Goal: Task Accomplishment & Management: Complete application form

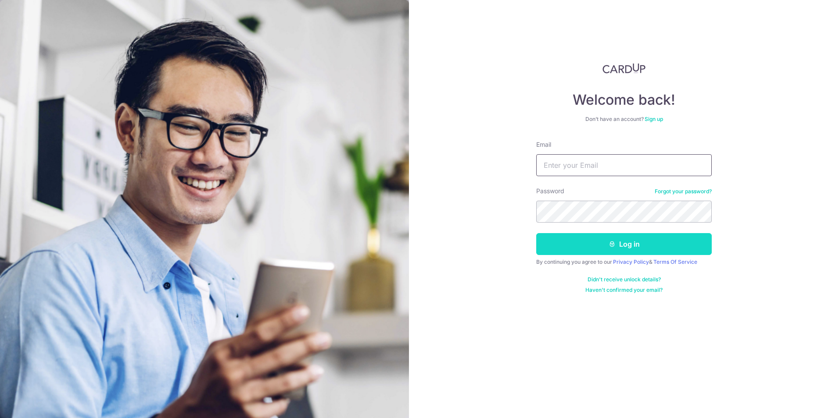
type input "[EMAIL_ADDRESS][DOMAIN_NAME]"
click at [580, 243] on button "Log in" at bounding box center [623, 244] width 175 height 22
click at [637, 245] on button "Log in" at bounding box center [623, 244] width 175 height 22
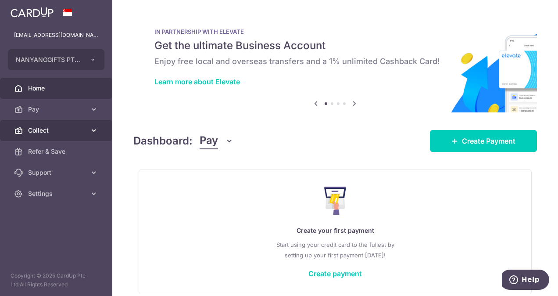
click at [93, 130] on icon at bounding box center [93, 130] width 9 height 9
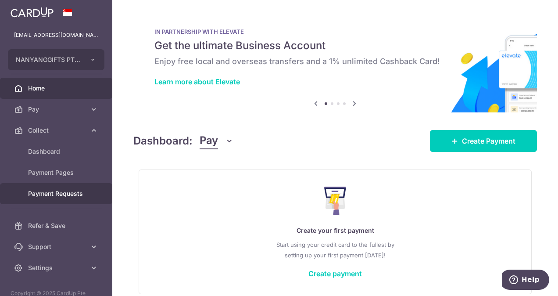
click at [79, 189] on span "Payment Requests" at bounding box center [57, 193] width 58 height 9
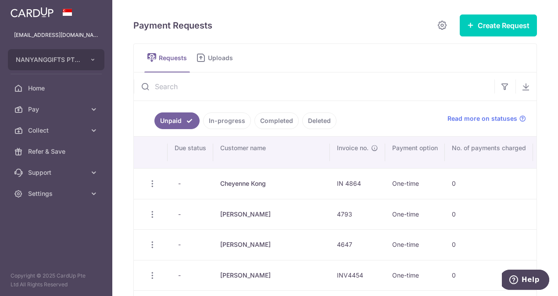
drag, startPoint x: 492, startPoint y: 48, endPoint x: 496, endPoint y: 56, distance: 8.6
click at [496, 56] on ul "Requests Uploads" at bounding box center [335, 57] width 404 height 29
click at [496, 29] on button "Create Request" at bounding box center [498, 25] width 77 height 22
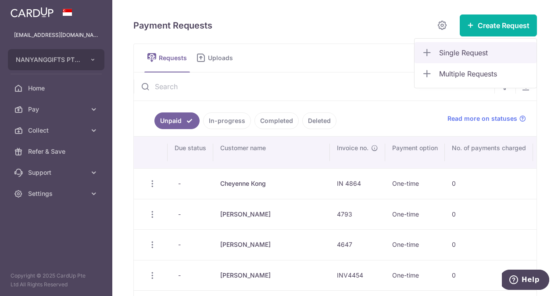
click at [458, 51] on span "Single Request" at bounding box center [484, 52] width 90 height 11
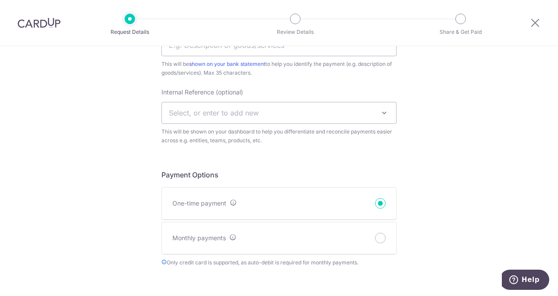
scroll to position [187, 0]
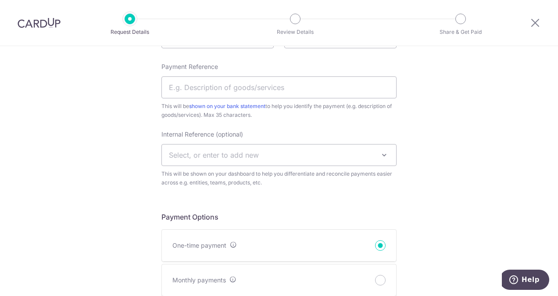
drag, startPoint x: 313, startPoint y: 184, endPoint x: 514, endPoint y: 100, distance: 217.8
click at [514, 100] on div "New Payment Request Who are you requesting this payment from? First Name Last N…" at bounding box center [279, 298] width 558 height 878
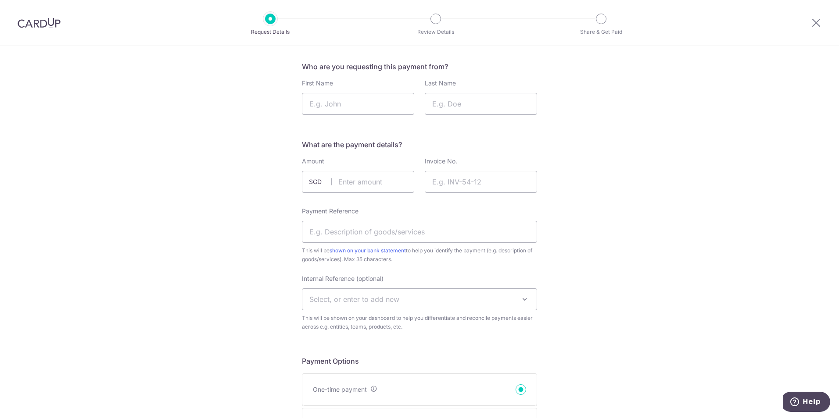
scroll to position [29, 0]
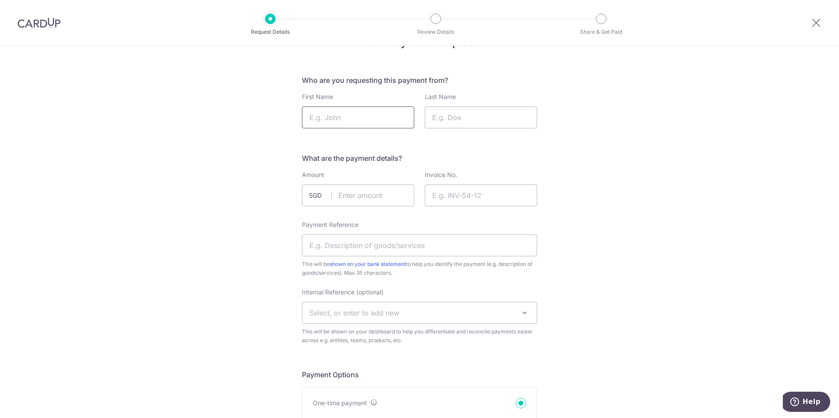
click at [362, 118] on input "First Name" at bounding box center [358, 118] width 112 height 22
paste input "Pradip"
type input "Pradip"
click at [458, 115] on input "Last Name" at bounding box center [481, 118] width 112 height 22
paste input "Singh"
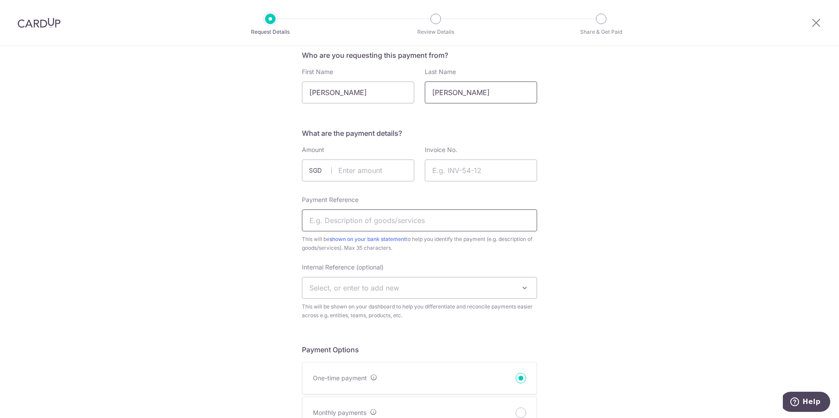
scroll to position [88, 0]
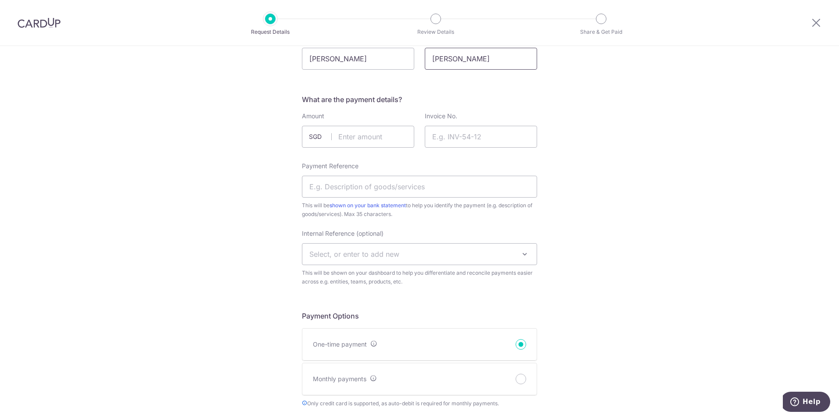
type input "[PERSON_NAME]"
drag, startPoint x: 368, startPoint y: 148, endPoint x: 369, endPoint y: 143, distance: 5.8
click at [369, 147] on div "Amount SGD" at bounding box center [358, 131] width 123 height 39
click at [370, 140] on input "text" at bounding box center [358, 137] width 112 height 22
click at [374, 141] on input "text" at bounding box center [358, 137] width 112 height 22
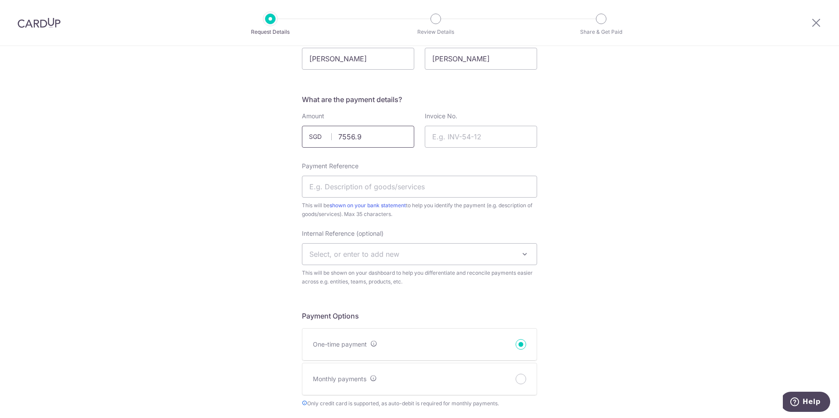
type input "7556.97"
click at [557, 158] on div "New Payment Request Who are you requesting this payment from? First Name Pradip…" at bounding box center [419, 397] width 839 height 878
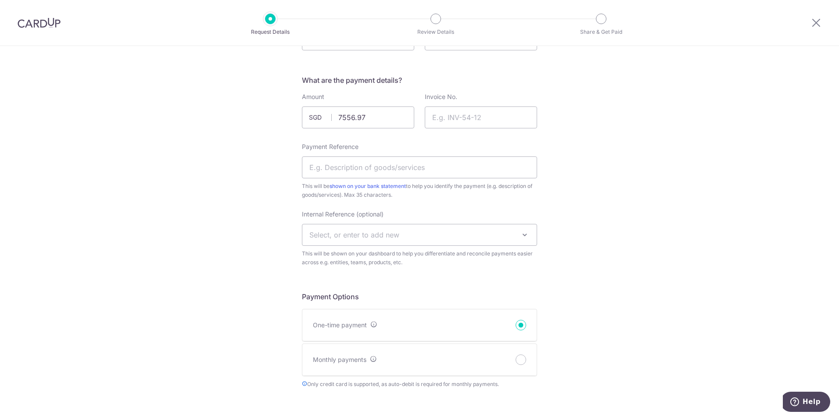
scroll to position [117, 0]
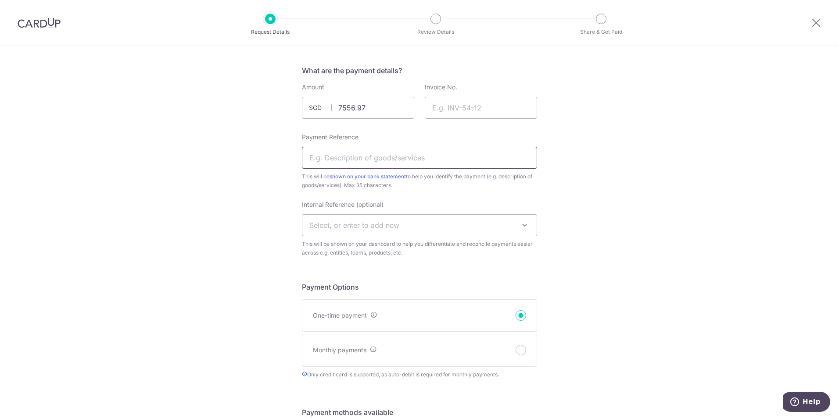
click at [372, 164] on input "Payment Reference" at bounding box center [419, 158] width 235 height 22
click at [350, 156] on input "Payment Reference" at bounding box center [419, 158] width 235 height 22
paste input "Moet [PERSON_NAME] [GEOGRAPHIC_DATA]"
type input "Moet [PERSON_NAME] [GEOGRAPHIC_DATA]"
click at [557, 181] on div "New Payment Request Who are you requesting this payment from? First Name Pradip…" at bounding box center [419, 368] width 839 height 878
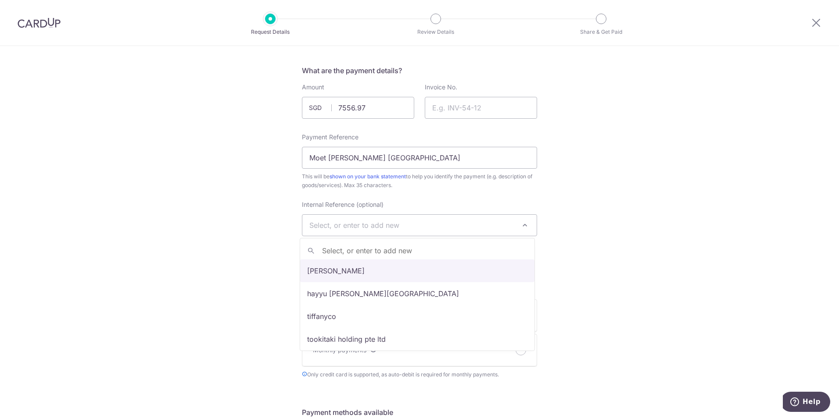
click at [340, 228] on span "Select, or enter to add new" at bounding box center [354, 225] width 90 height 9
click at [557, 289] on div "New Payment Request Who are you requesting this payment from? First Name Pradip…" at bounding box center [419, 368] width 839 height 878
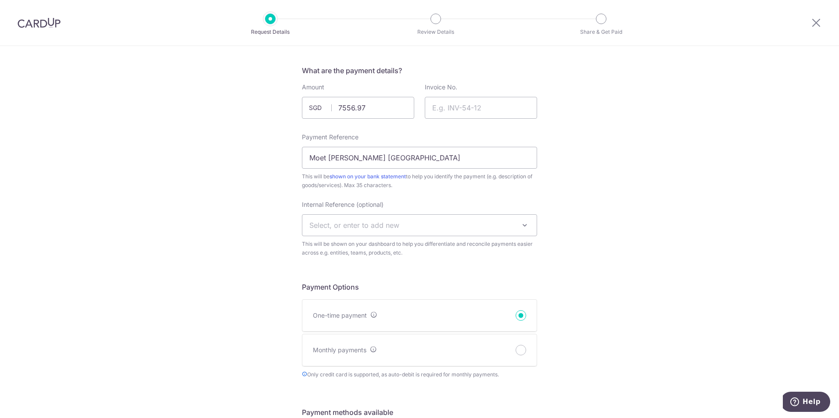
scroll to position [146, 0]
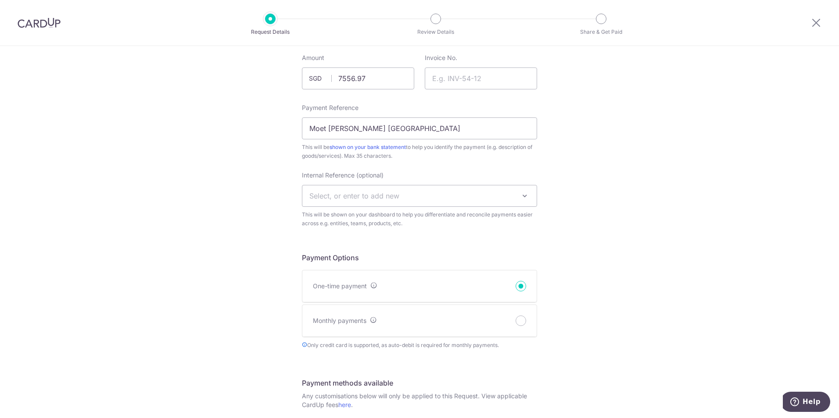
click at [526, 199] on span at bounding box center [524, 196] width 11 height 11
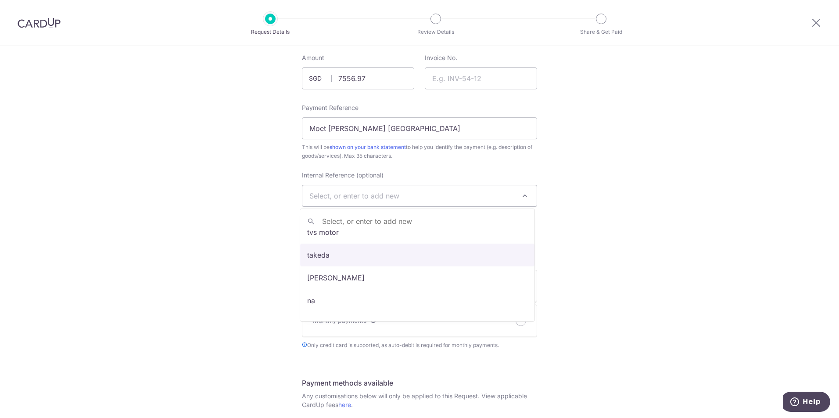
click at [248, 204] on div "New Payment Request Who are you requesting this payment from? First Name Pradip…" at bounding box center [419, 339] width 839 height 878
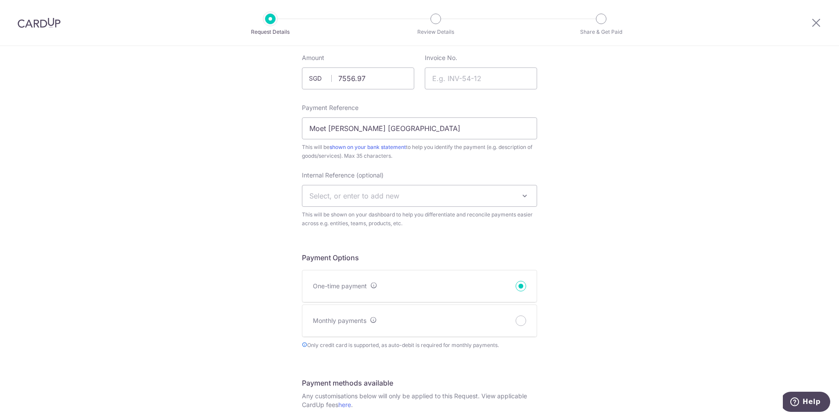
click at [365, 195] on span "Select, or enter to add new" at bounding box center [354, 196] width 90 height 9
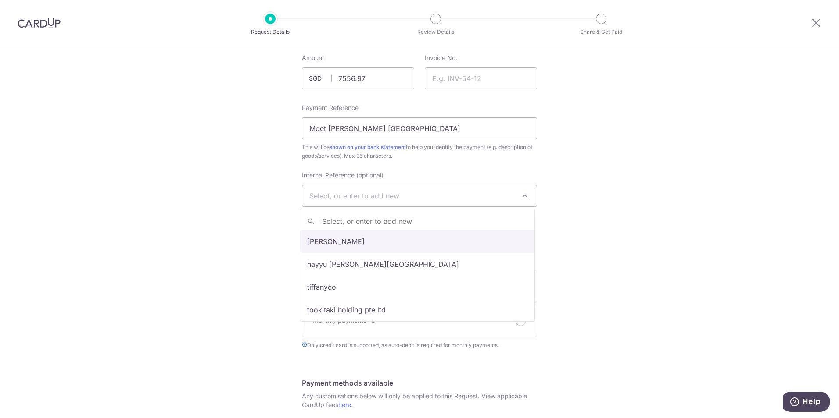
select select "Moet Hennessy Asia Pacific"
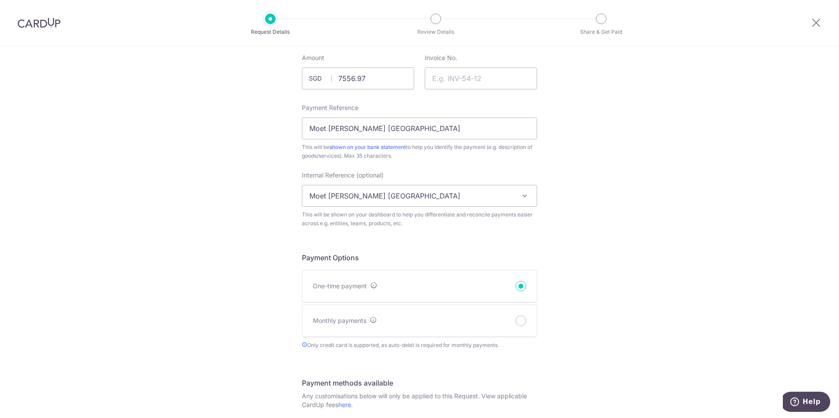
click at [557, 252] on div "New Payment Request Who are you requesting this payment from? First Name Pradip…" at bounding box center [419, 339] width 839 height 878
click at [442, 80] on input "Invoice No." at bounding box center [481, 79] width 112 height 22
type input "4896"
click at [557, 152] on div "New Payment Request Who are you requesting this payment from? First Name Pradip…" at bounding box center [419, 339] width 839 height 878
click at [557, 253] on div "New Payment Request Who are you requesting this payment from? First Name Pradip…" at bounding box center [419, 339] width 839 height 878
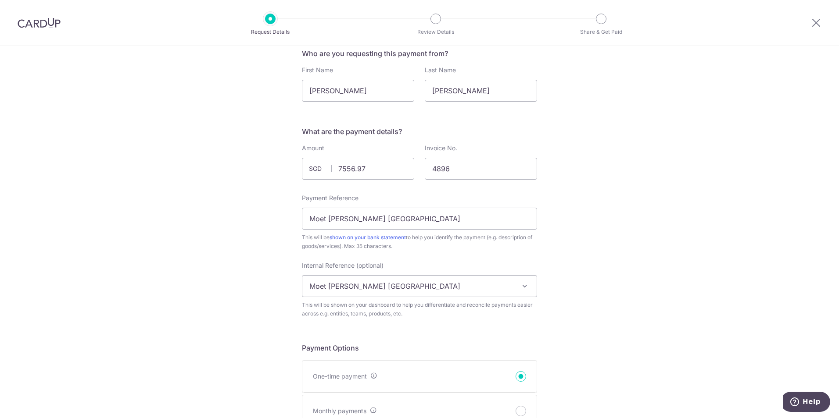
scroll to position [37, 0]
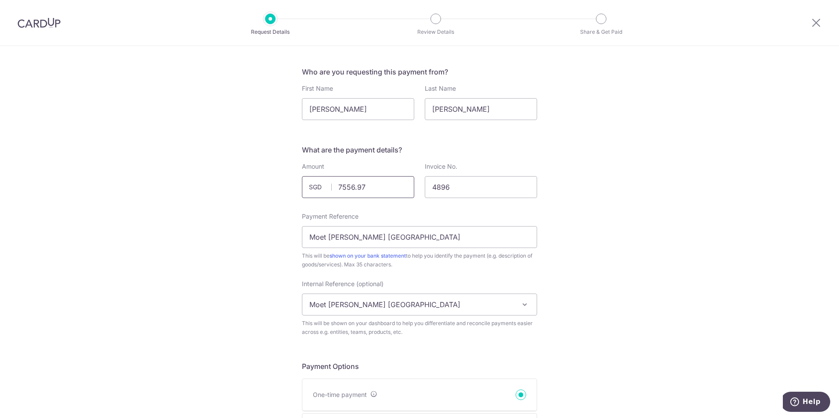
click at [387, 191] on input "7556.97" at bounding box center [358, 187] width 112 height 22
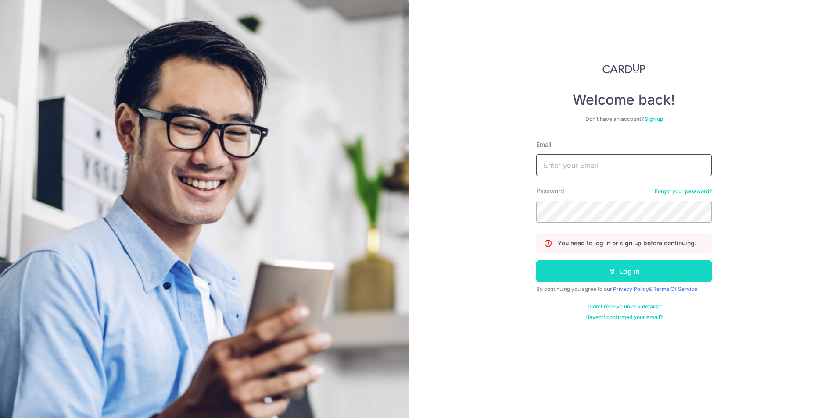
type input "[EMAIL_ADDRESS][DOMAIN_NAME]"
click at [561, 273] on button "Log in" at bounding box center [623, 272] width 175 height 22
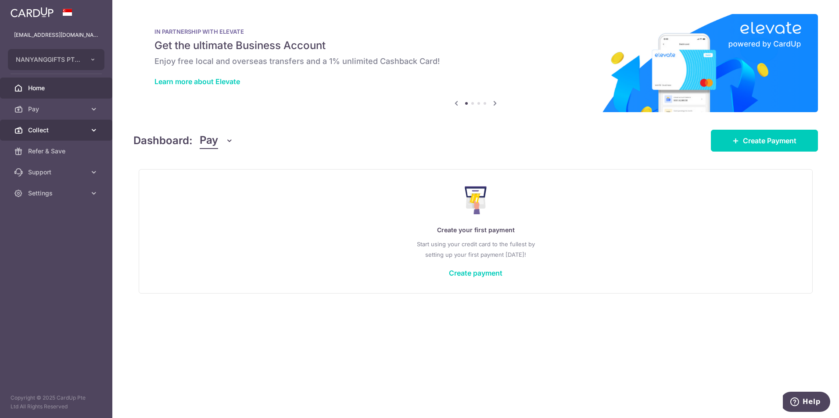
click at [79, 131] on span "Collect" at bounding box center [57, 130] width 58 height 9
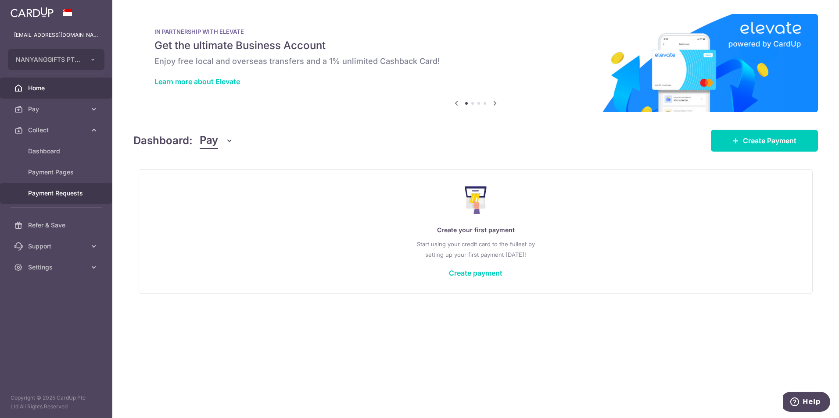
click at [78, 193] on span "Payment Requests" at bounding box center [57, 193] width 58 height 9
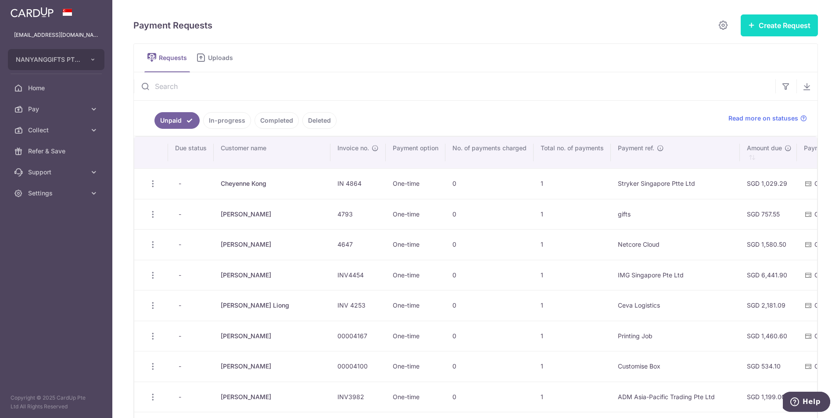
click at [754, 27] on button "Create Request" at bounding box center [778, 25] width 77 height 22
click at [585, 67] on ul "Requests Uploads" at bounding box center [475, 57] width 684 height 29
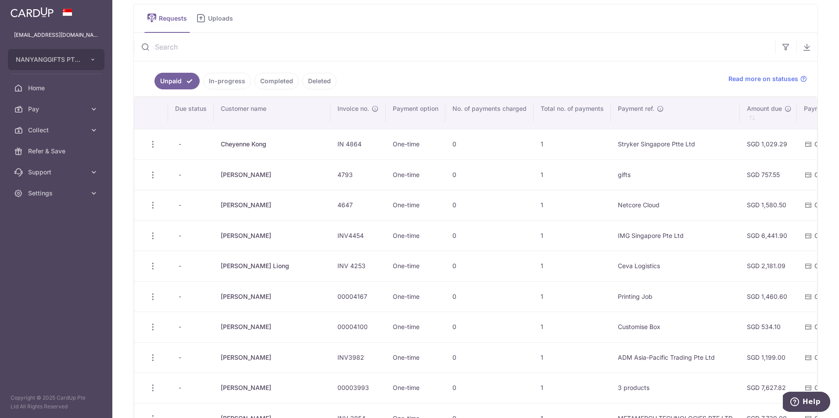
scroll to position [29, 0]
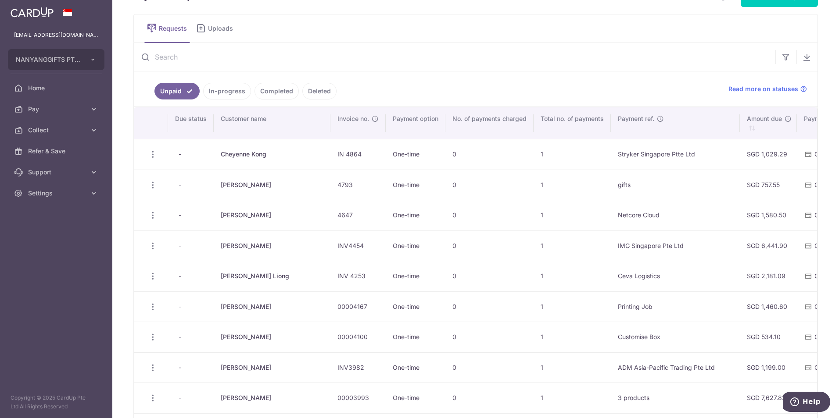
click at [272, 91] on link "Completed" at bounding box center [276, 91] width 44 height 17
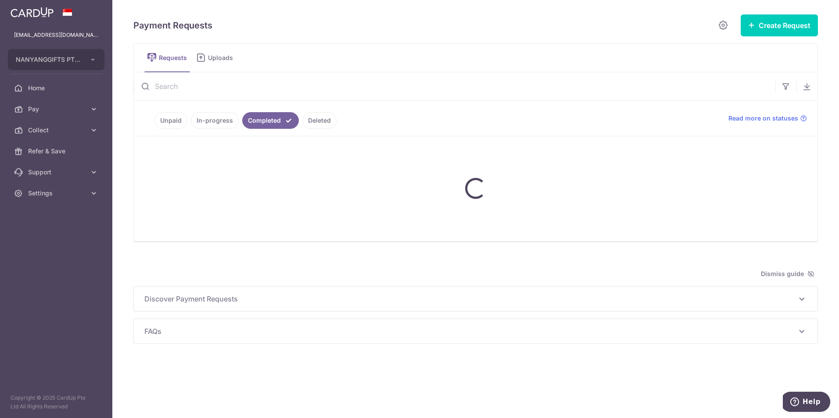
click at [242, 87] on input "text" at bounding box center [454, 86] width 641 height 28
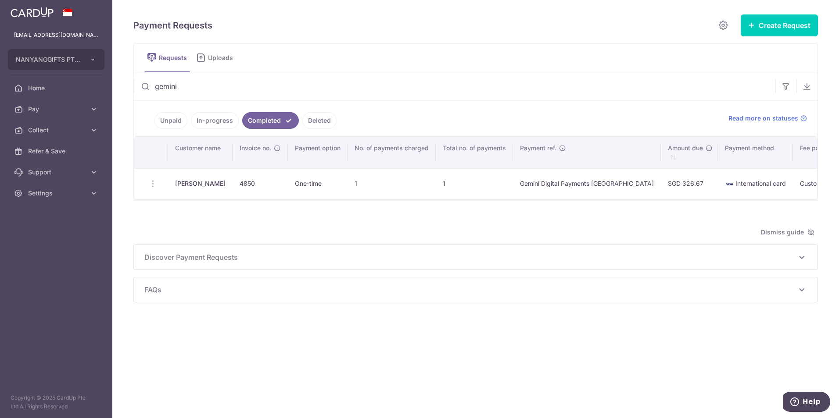
type input "gemini"
drag, startPoint x: 424, startPoint y: 59, endPoint x: 444, endPoint y: 59, distance: 19.7
click at [426, 59] on ul "Requests Uploads" at bounding box center [475, 57] width 684 height 29
click at [763, 29] on button "Create Request" at bounding box center [778, 25] width 77 height 22
click at [744, 54] on span "Single Request" at bounding box center [765, 52] width 90 height 11
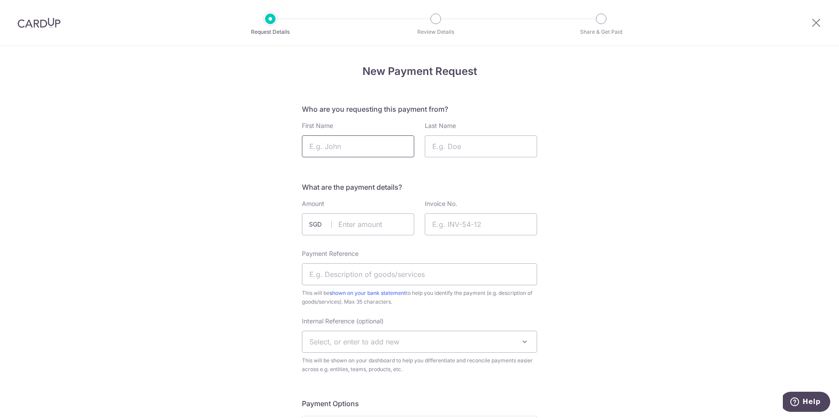
click at [370, 150] on input "First Name" at bounding box center [358, 147] width 112 height 22
type input "Pradip"
type input "Singh"
type input "7556.97"
type input "4896"
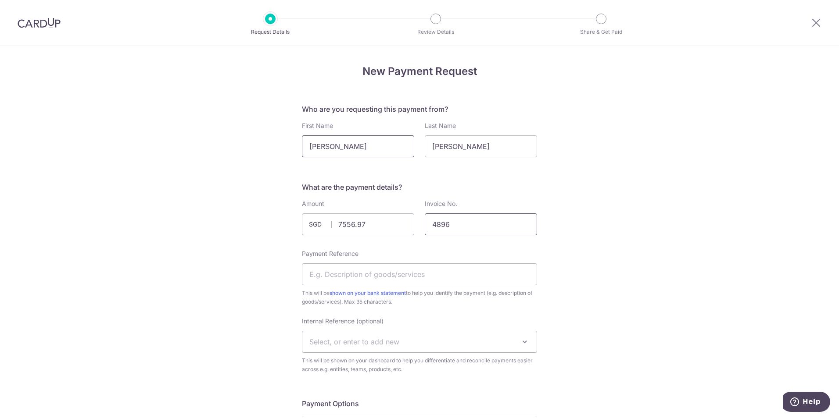
type input "Moet Hennessy Asia Pacific"
click at [369, 224] on input "7556.97" at bounding box center [358, 225] width 112 height 22
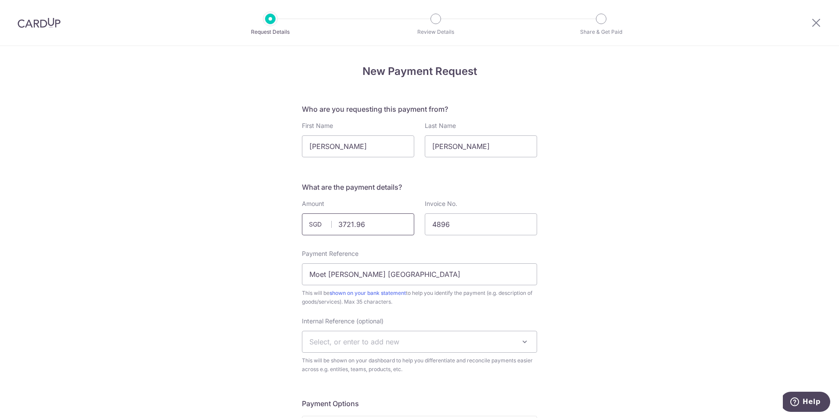
click at [369, 224] on input "3721.96" at bounding box center [358, 225] width 112 height 22
type input "3721.97"
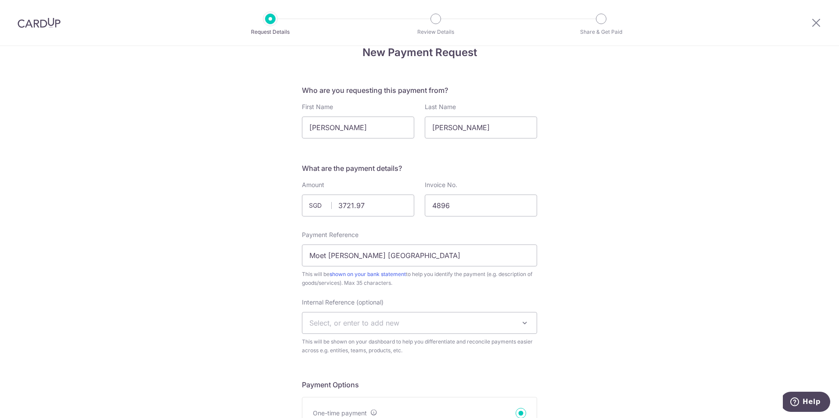
scroll to position [29, 0]
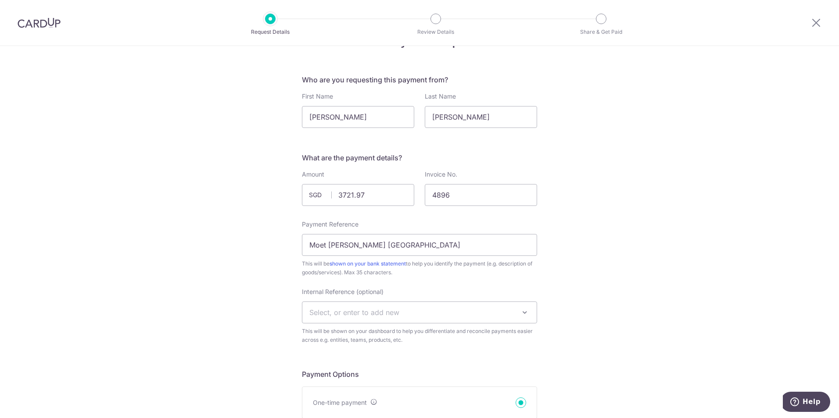
click at [354, 309] on span "Select, or enter to add new" at bounding box center [354, 312] width 90 height 9
click at [334, 318] on span "Select, or enter to add new" at bounding box center [419, 312] width 234 height 21
click at [382, 246] on input "Moet Hennessy Asia Pacific" at bounding box center [419, 245] width 235 height 22
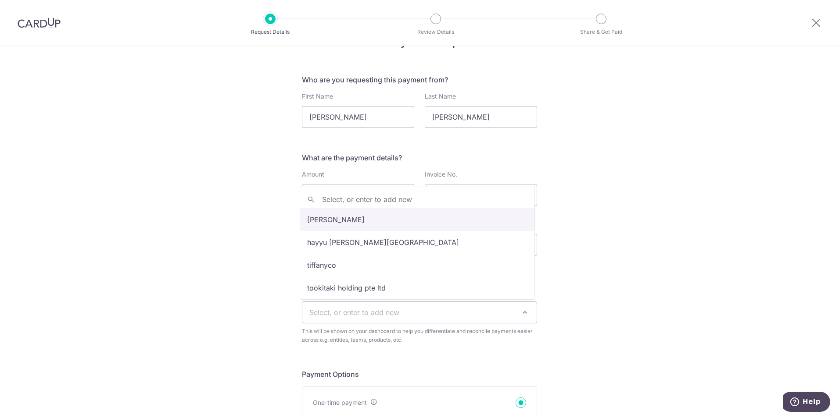
click at [320, 307] on span "Select, or enter to add new" at bounding box center [419, 312] width 234 height 21
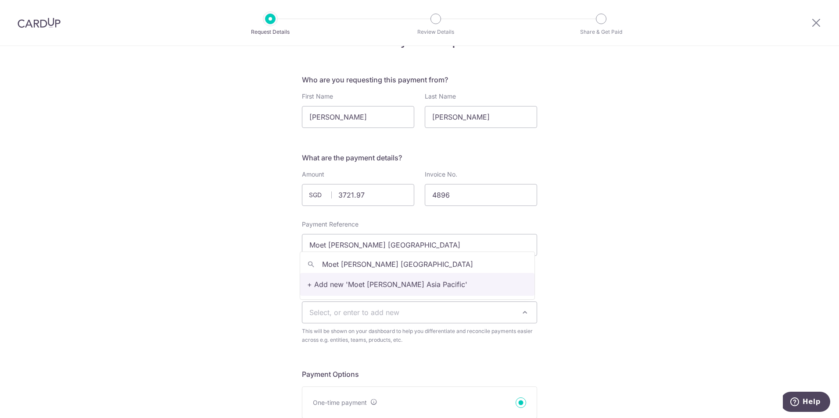
type input "Moet Hennessy Asia Pacific"
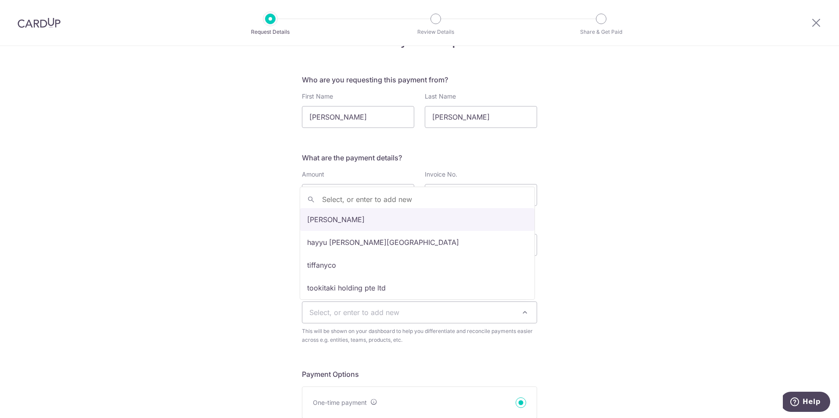
click at [468, 313] on span "Select, or enter to add new" at bounding box center [419, 312] width 234 height 21
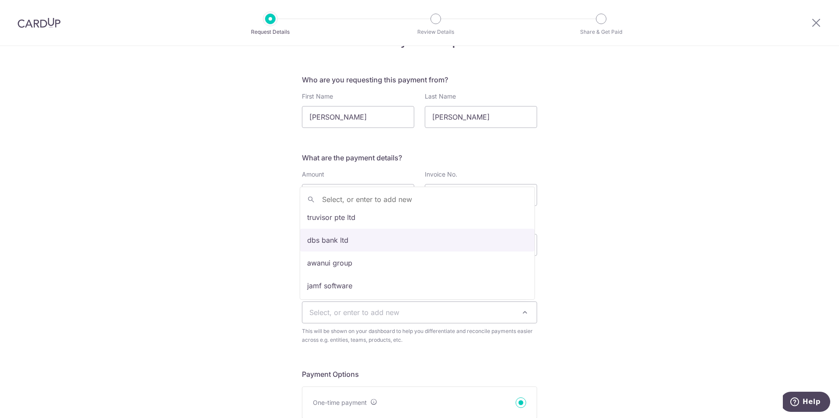
scroll to position [380, 0]
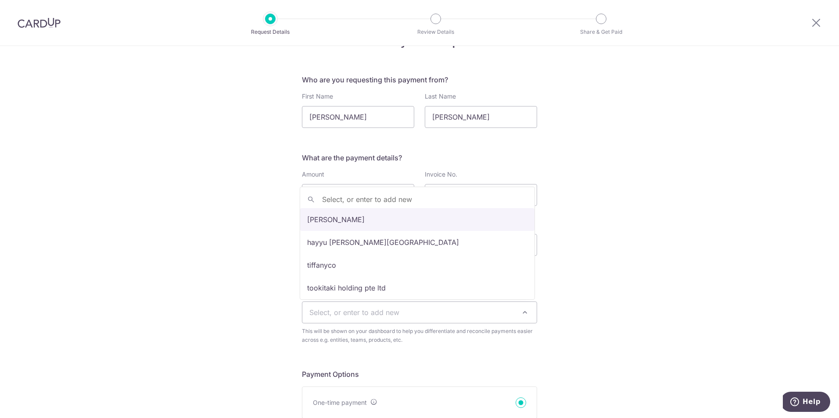
click at [394, 311] on span "Select, or enter to add new" at bounding box center [354, 312] width 90 height 9
click at [383, 314] on span "Select, or enter to add new" at bounding box center [354, 312] width 90 height 9
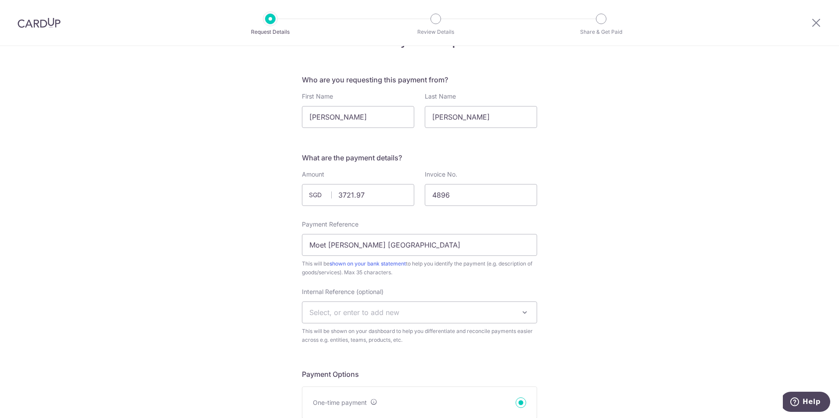
click at [383, 314] on span "Select, or enter to add new" at bounding box center [354, 312] width 90 height 9
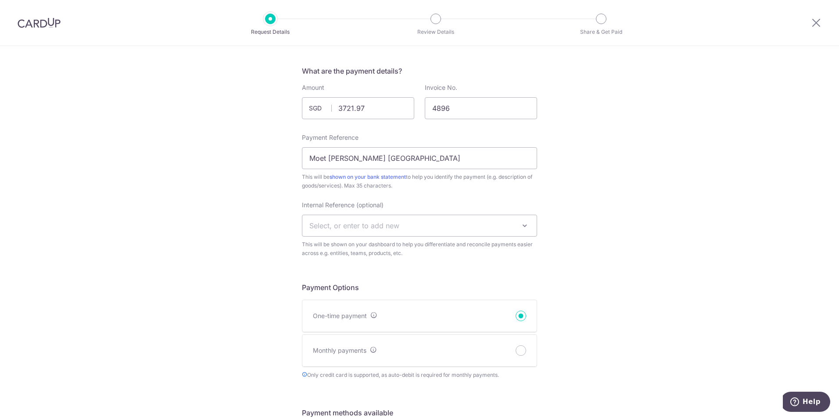
scroll to position [117, 0]
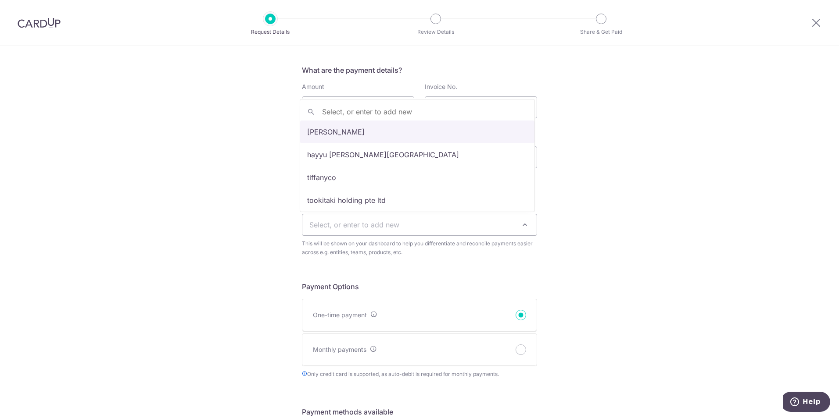
click at [522, 223] on span at bounding box center [524, 225] width 11 height 11
click at [360, 109] on input "search" at bounding box center [417, 112] width 234 height 18
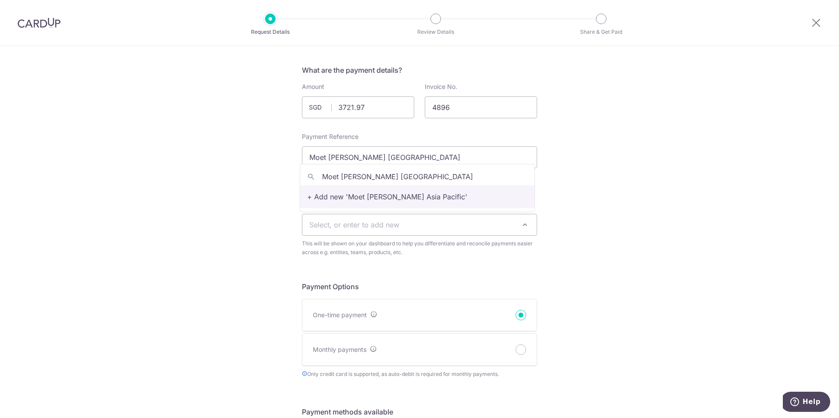
type input "Moet Hennessy Asia Pacific"
select select "Moet Hennessy Asia Pacific"
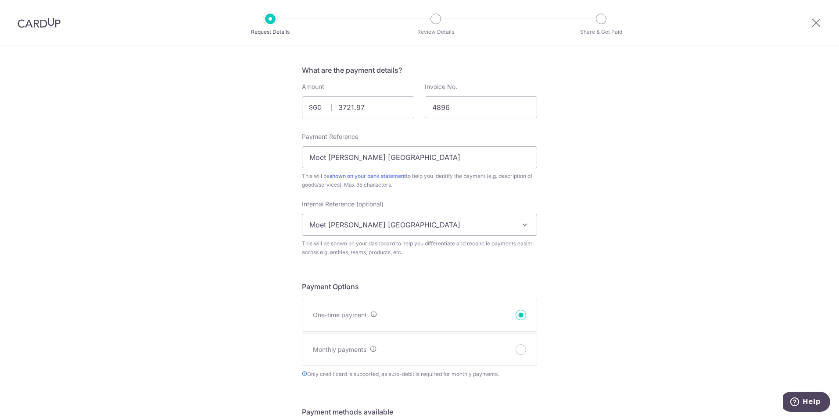
click at [594, 241] on div "New Payment Request Who are you requesting this payment from? First Name Pradip…" at bounding box center [419, 368] width 839 height 878
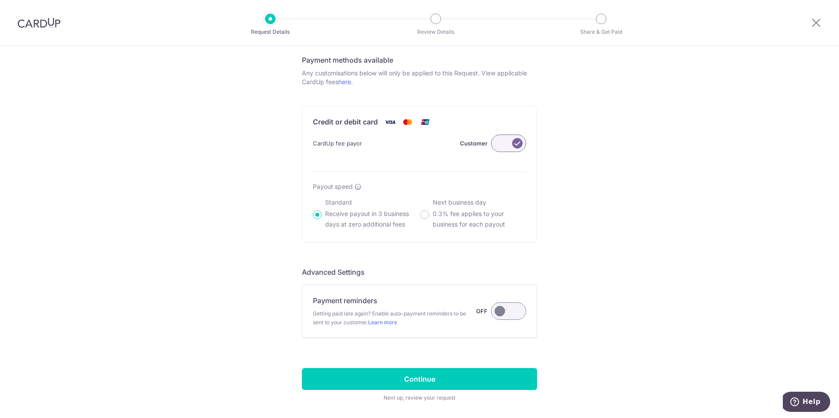
scroll to position [497, 0]
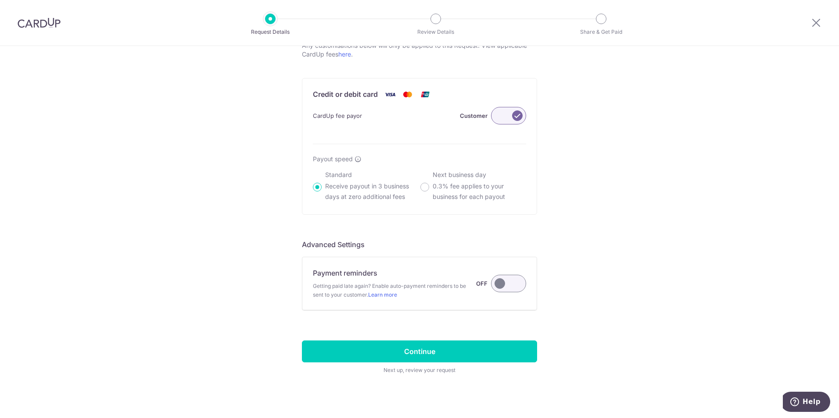
click at [503, 286] on label at bounding box center [508, 284] width 35 height 18
click at [0, 0] on input "Payment reminders Getting paid late again? Enable auto-payment reminders to be …" at bounding box center [0, 0] width 0 height 0
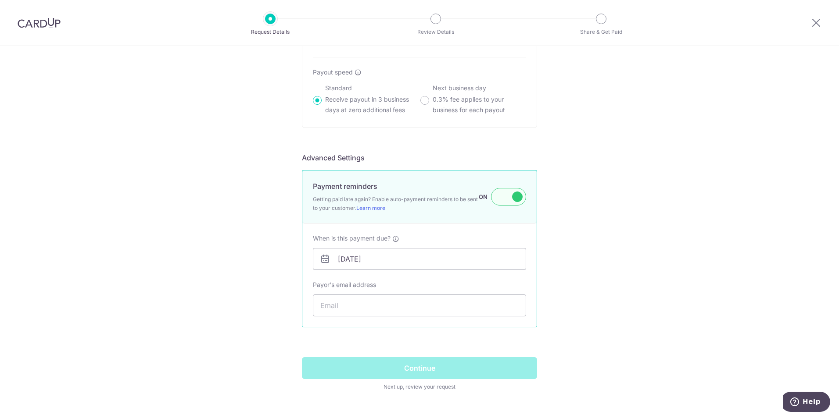
scroll to position [585, 0]
click at [356, 300] on input "Payor's email address" at bounding box center [419, 305] width 213 height 22
click at [350, 311] on input "Payor's email address" at bounding box center [419, 305] width 213 height 22
click at [361, 307] on input "Payor's email address" at bounding box center [419, 305] width 213 height 22
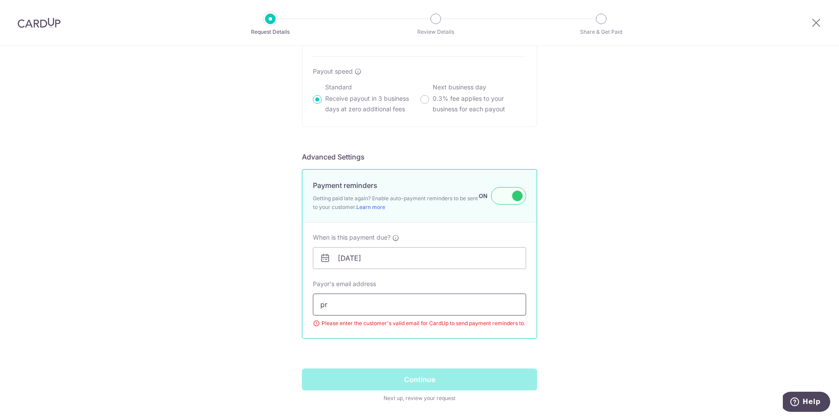
click at [365, 312] on input "pr" at bounding box center [419, 305] width 213 height 22
paste input ""psingh@moethennessy.com" <psingh@moethennessy.com>"
drag, startPoint x: 418, startPoint y: 307, endPoint x: 254, endPoint y: 316, distance: 163.4
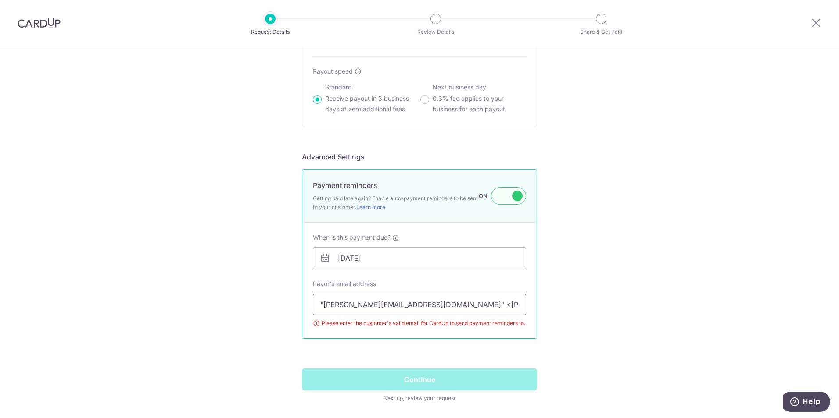
click at [466, 304] on input "psingh@moethennessy.com>" at bounding box center [419, 305] width 213 height 22
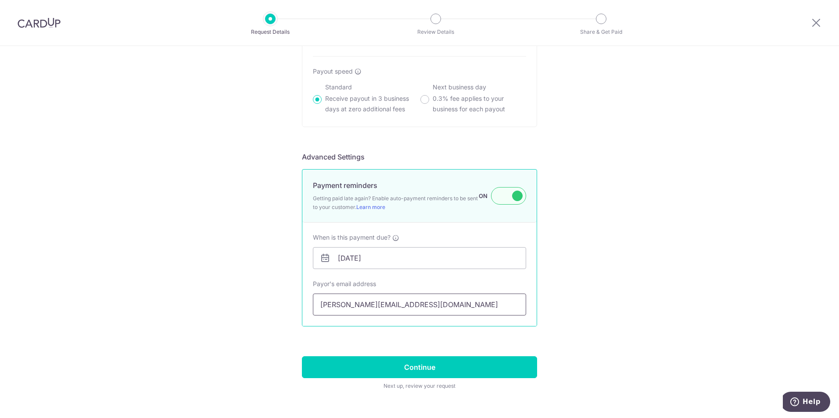
type input "[PERSON_NAME][EMAIL_ADDRESS][DOMAIN_NAME]"
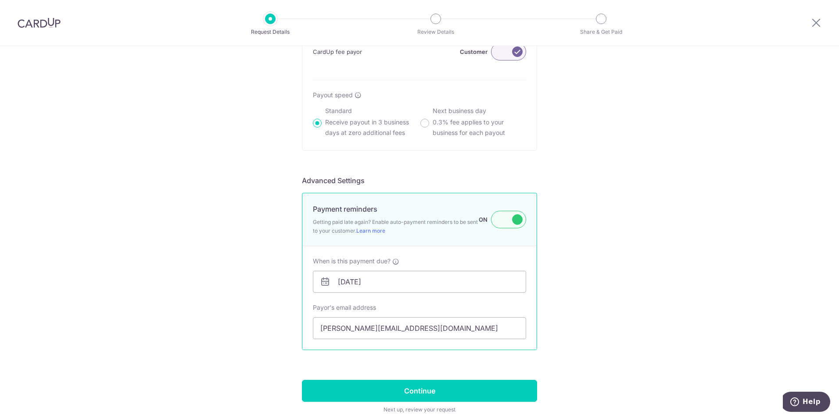
scroll to position [609, 0]
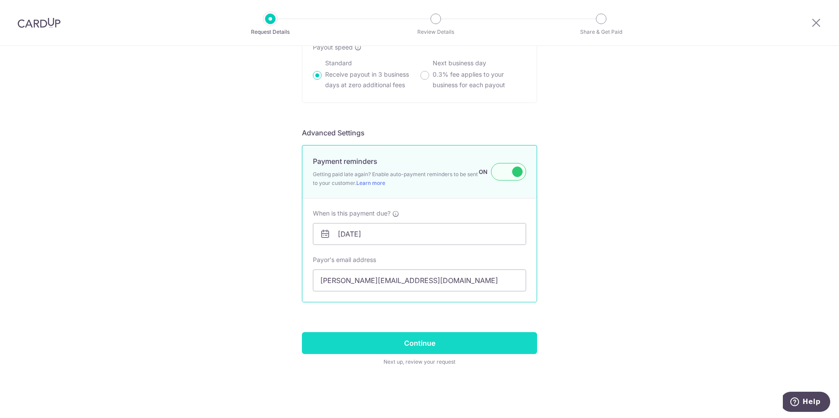
click at [415, 343] on input "Continue" at bounding box center [419, 343] width 235 height 22
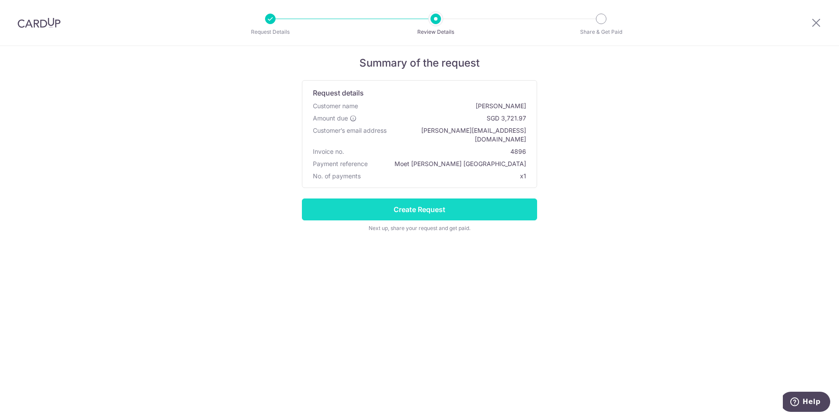
click at [420, 203] on input "Create Request" at bounding box center [419, 210] width 235 height 22
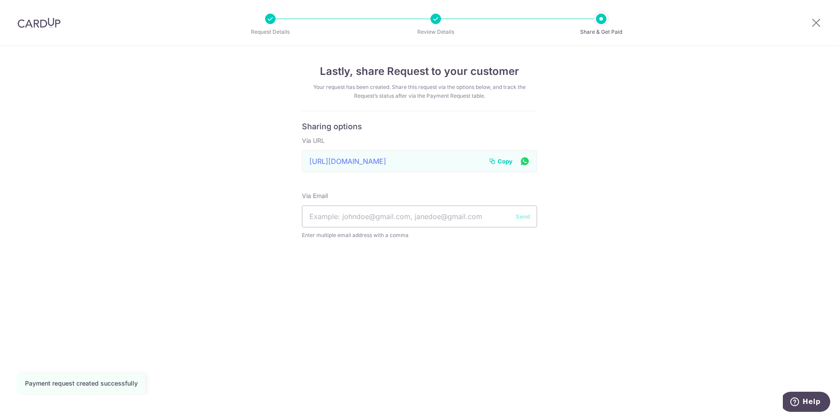
click at [504, 163] on span "Copy" at bounding box center [504, 161] width 15 height 9
click at [397, 212] on input "text" at bounding box center [419, 217] width 235 height 22
type input "[PERSON_NAME][EMAIL_ADDRESS][DOMAIN_NAME]"
drag, startPoint x: 551, startPoint y: 243, endPoint x: 543, endPoint y: 231, distance: 14.5
click at [551, 243] on div "Lastly, share Request to your customer Your request has been created. Share thi…" at bounding box center [419, 232] width 839 height 372
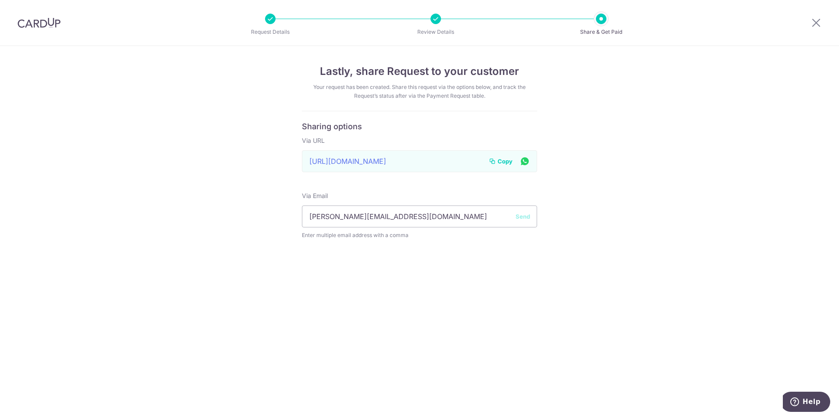
click at [597, 228] on div "Lastly, share Request to your customer Your request has been created. Share thi…" at bounding box center [419, 232] width 839 height 372
click at [501, 164] on span "Copy" at bounding box center [504, 161] width 15 height 9
click at [501, 161] on span "Copy" at bounding box center [504, 161] width 15 height 9
click at [645, 177] on div "Lastly, share Request to your customer Your request has been created. Share thi…" at bounding box center [419, 232] width 839 height 372
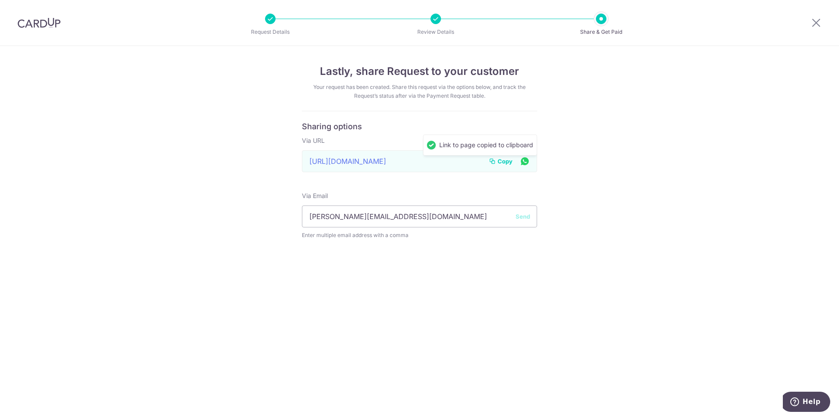
click at [500, 158] on span "Copy" at bounding box center [504, 161] width 15 height 9
click at [636, 183] on div "Lastly, share Request to your customer Your request has been created. Share thi…" at bounding box center [419, 232] width 839 height 372
click at [522, 217] on button "Send" at bounding box center [522, 216] width 14 height 9
click at [41, 28] on div at bounding box center [39, 23] width 78 height 46
click at [813, 21] on icon at bounding box center [816, 22] width 11 height 11
